Goal: Navigation & Orientation: Find specific page/section

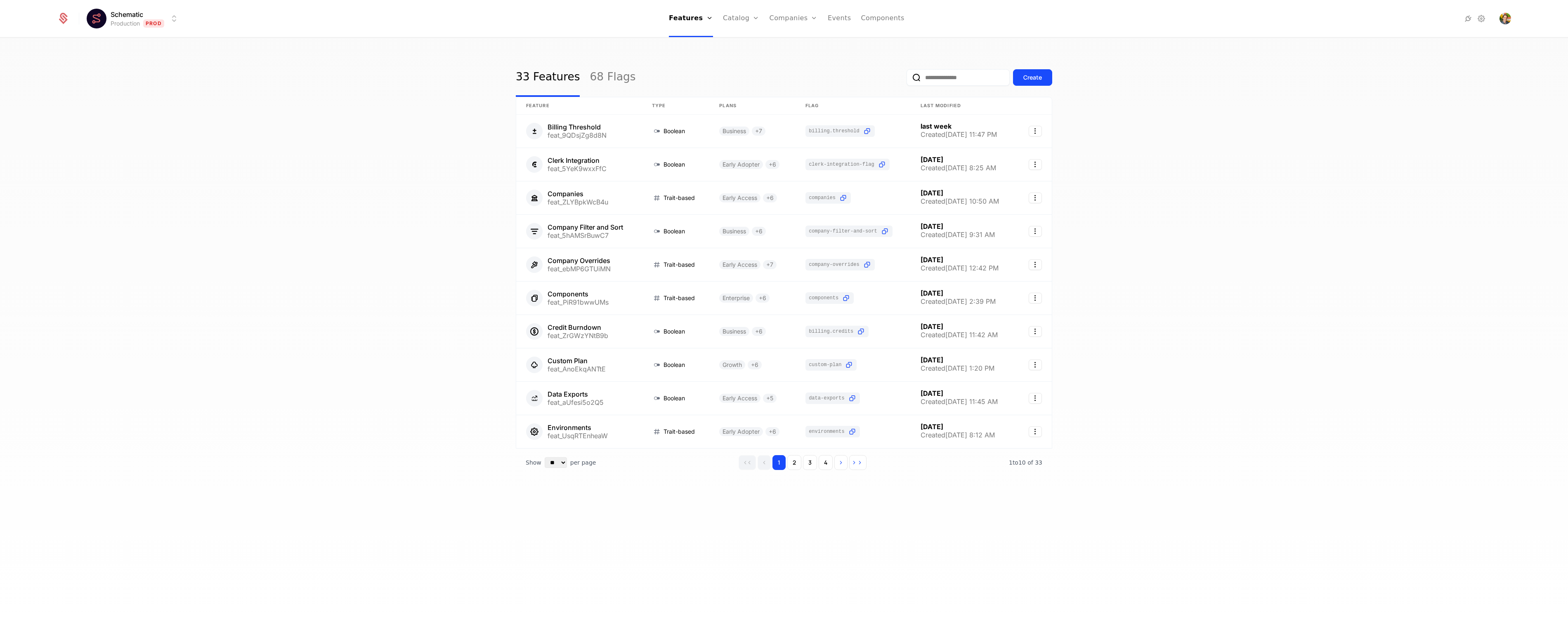
click at [764, 69] on div "33 Features 68 Flags Create" at bounding box center [784, 78] width 536 height 38
click at [782, 20] on link "Companies" at bounding box center [793, 18] width 48 height 37
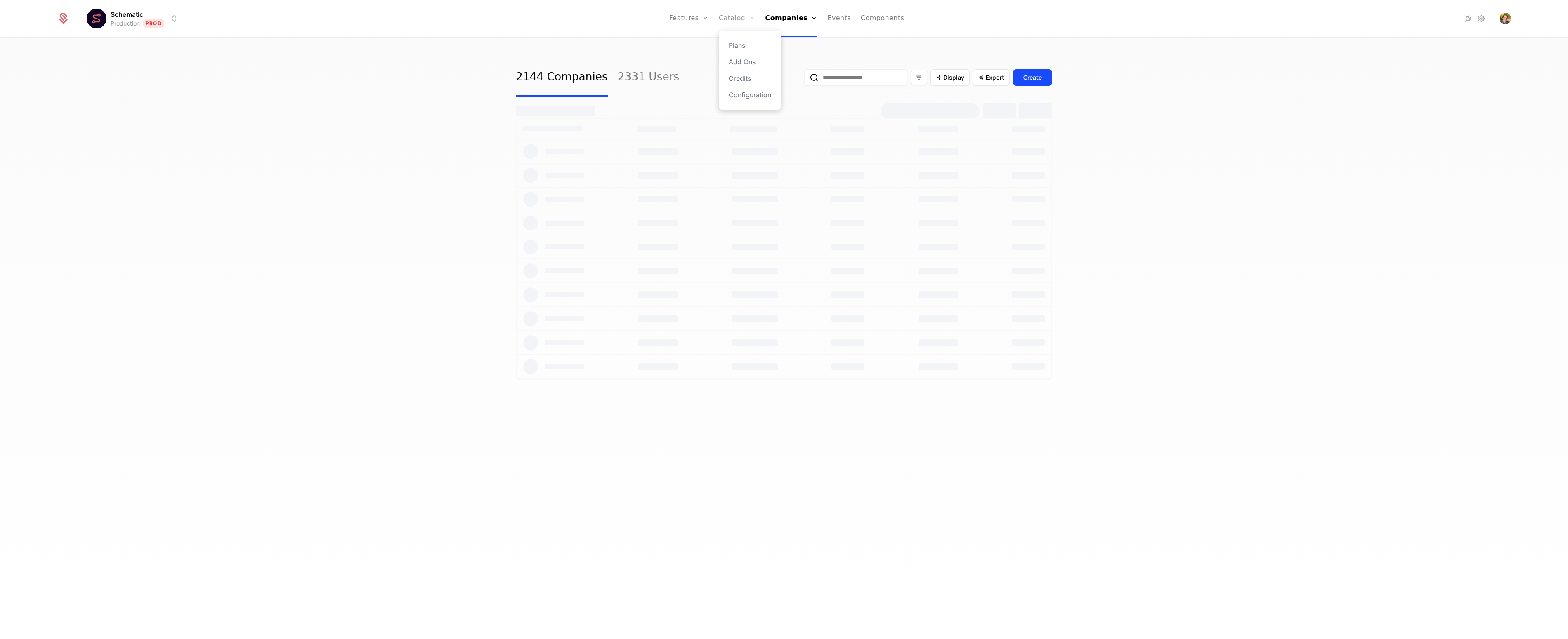
click at [736, 21] on link "Catalog" at bounding box center [737, 18] width 37 height 37
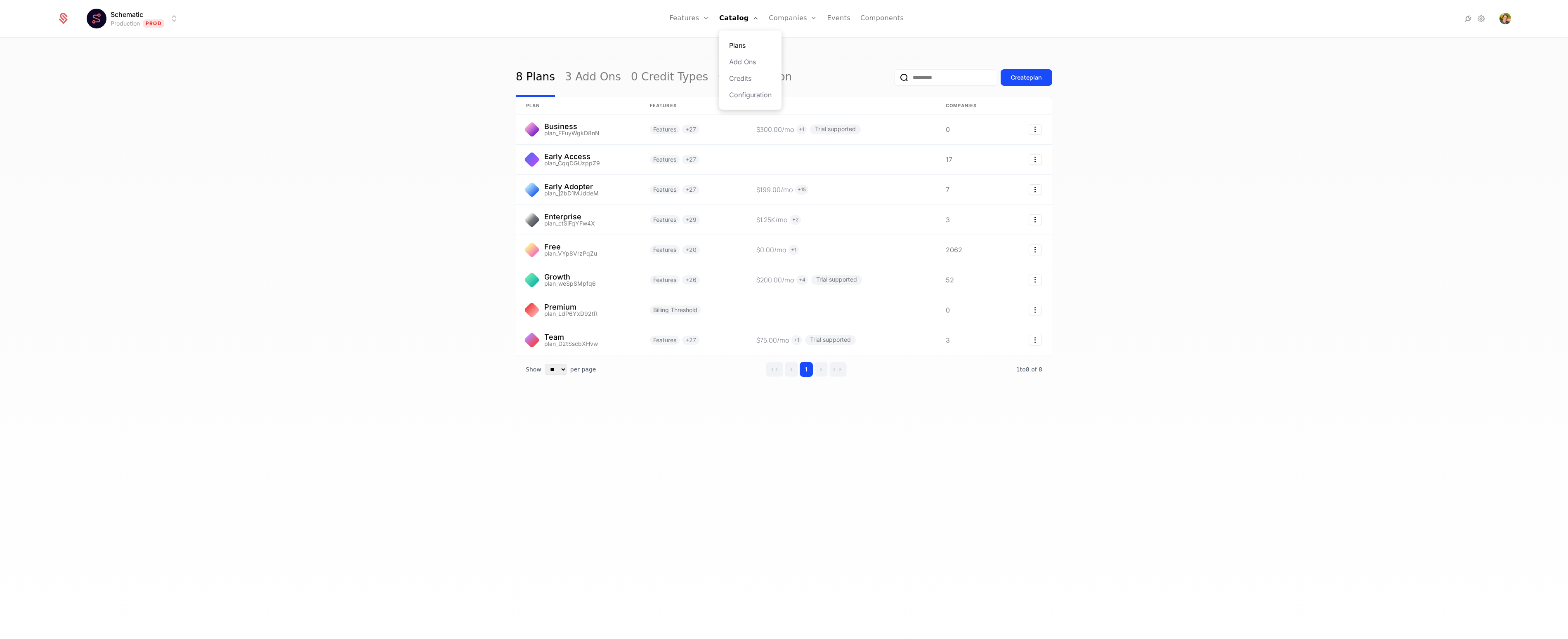
click at [741, 46] on link "Plans" at bounding box center [750, 45] width 42 height 10
click at [745, 41] on link "Plans" at bounding box center [750, 45] width 42 height 10
click at [844, 55] on div "8 Plans 3 Add Ons 0 Credit Types Configuration Create plan plan Features Prices…" at bounding box center [784, 341] width 1568 height 606
click at [746, 44] on link "Plans" at bounding box center [750, 45] width 42 height 10
drag, startPoint x: 1222, startPoint y: 172, endPoint x: 746, endPoint y: 155, distance: 476.3
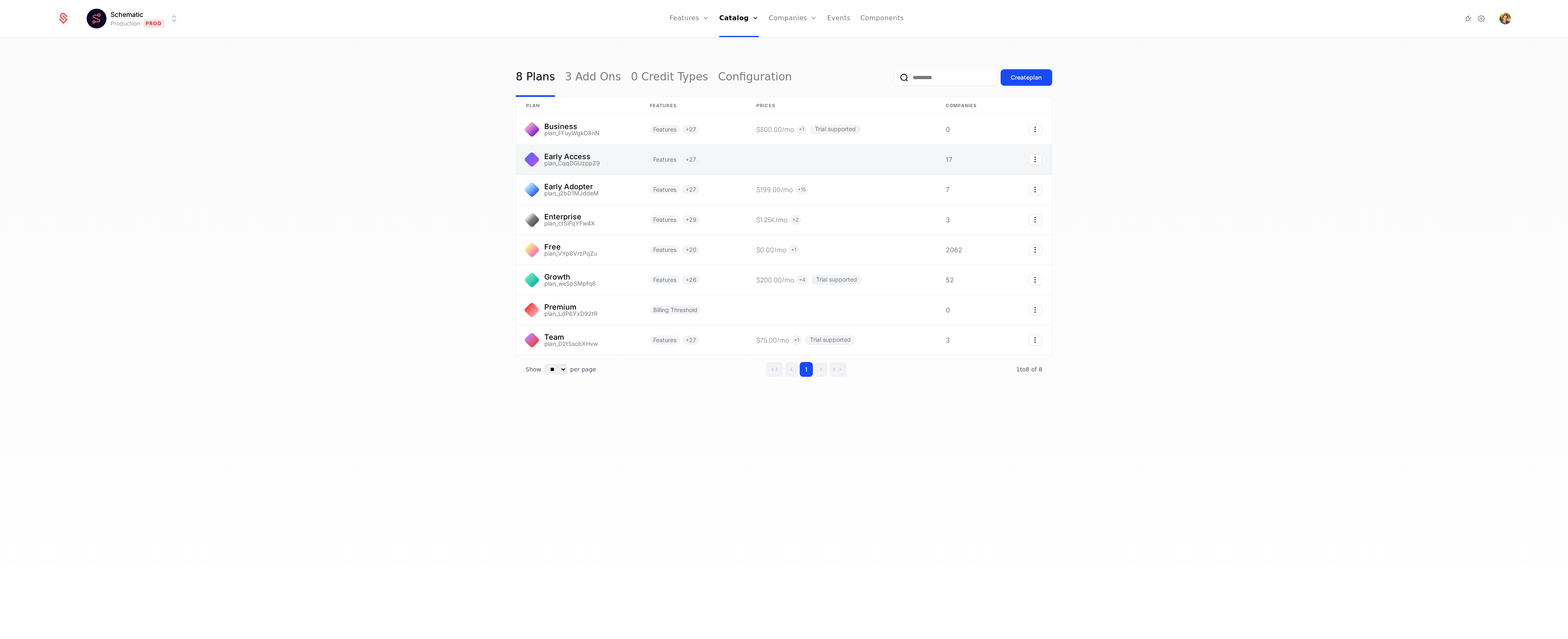
click at [1211, 170] on div "8 Plans 3 Add Ons 0 Credit Types Configuration Create plan plan Features Prices…" at bounding box center [784, 341] width 1568 height 606
click at [610, 134] on link at bounding box center [578, 129] width 124 height 30
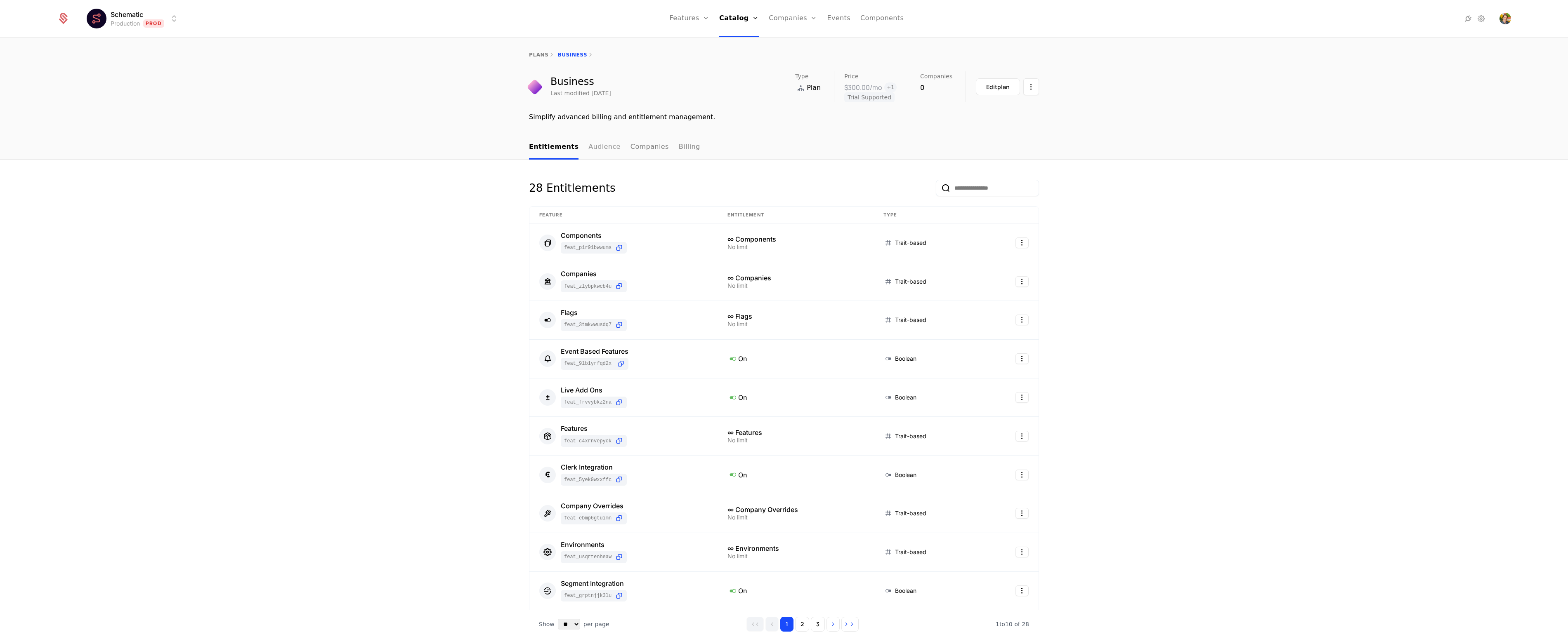
click at [593, 149] on link "Audience" at bounding box center [604, 147] width 32 height 24
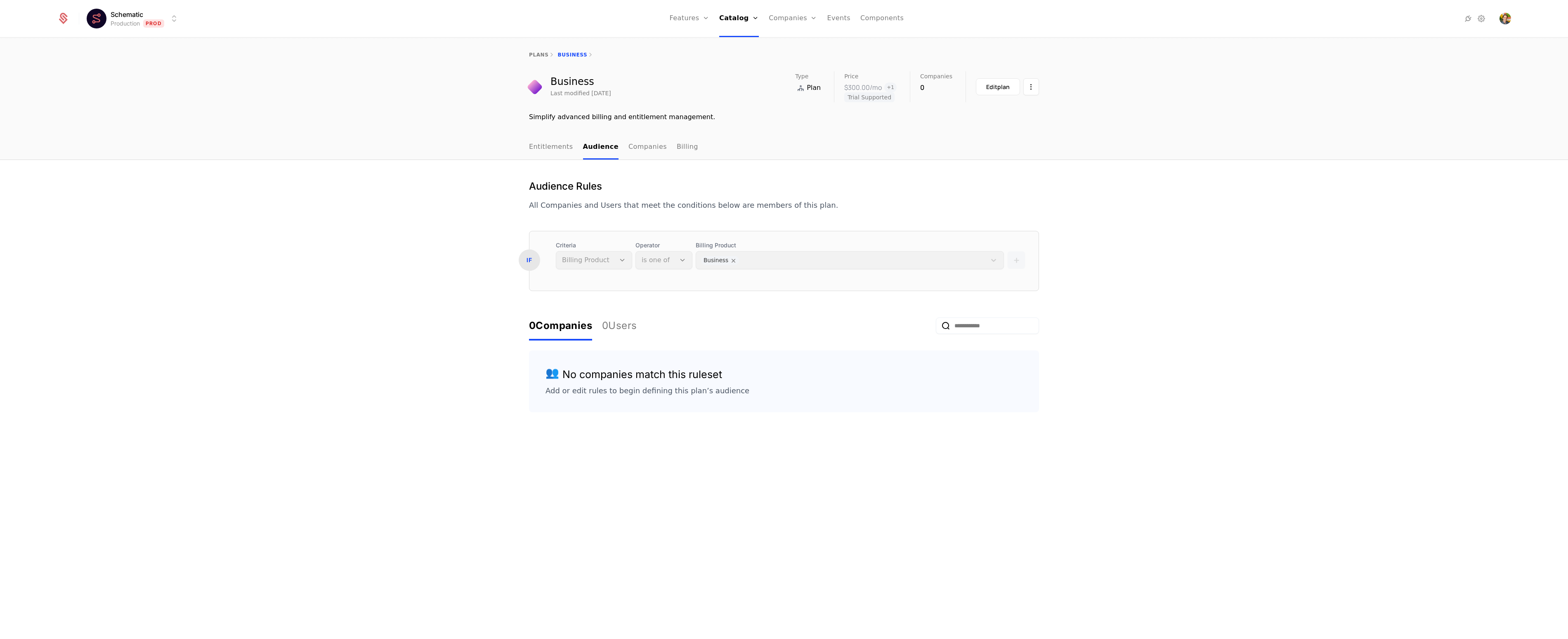
click at [1244, 277] on div "Audience Rules All Companies and Users that meet the conditions below are membe…" at bounding box center [784, 399] width 1568 height 479
click at [420, 307] on div "Audience Rules All Companies and Users that meet the conditions below are membe…" at bounding box center [784, 399] width 1568 height 479
click at [403, 224] on div "Audience Rules All Companies and Users that meet the conditions below are membe…" at bounding box center [784, 399] width 1568 height 479
